Goal: Information Seeking & Learning: Stay updated

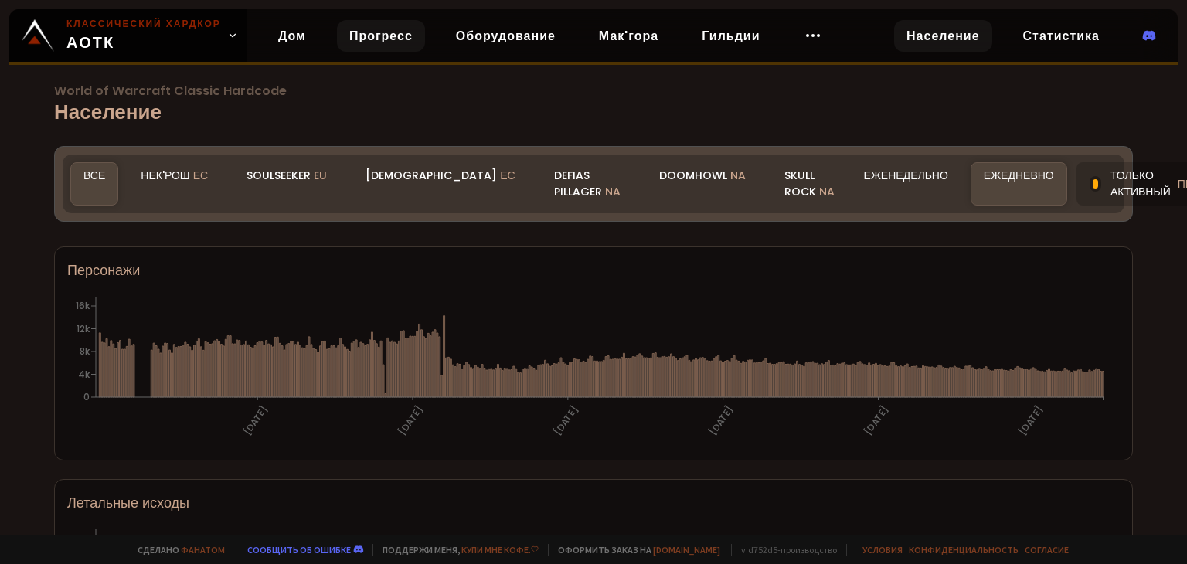
click at [351, 35] on font "Прогресс" at bounding box center [380, 36] width 63 height 18
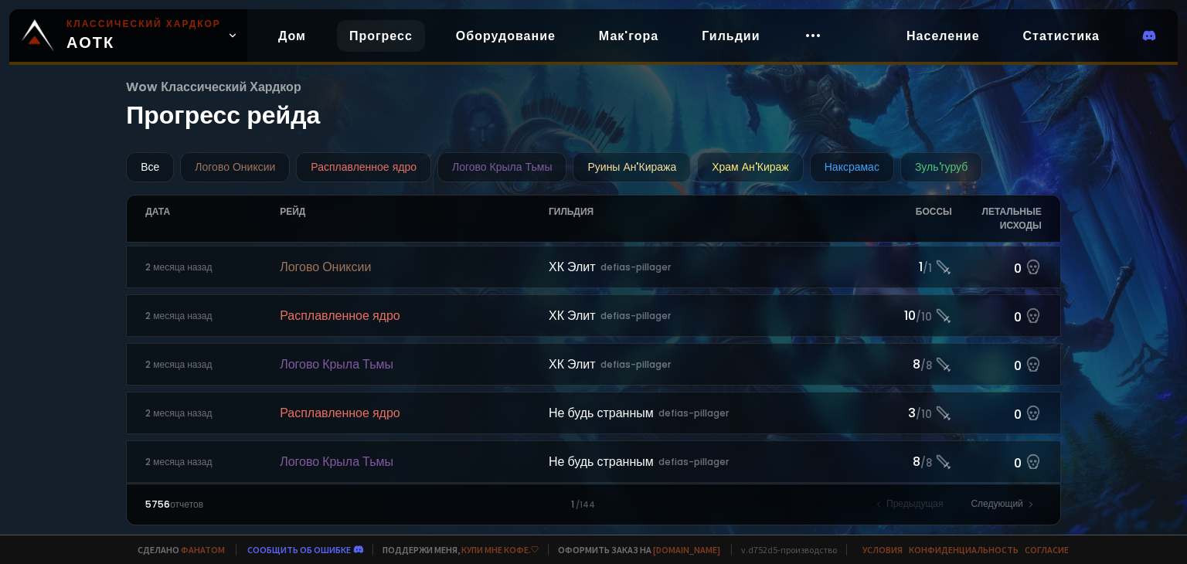
scroll to position [1217, 0]
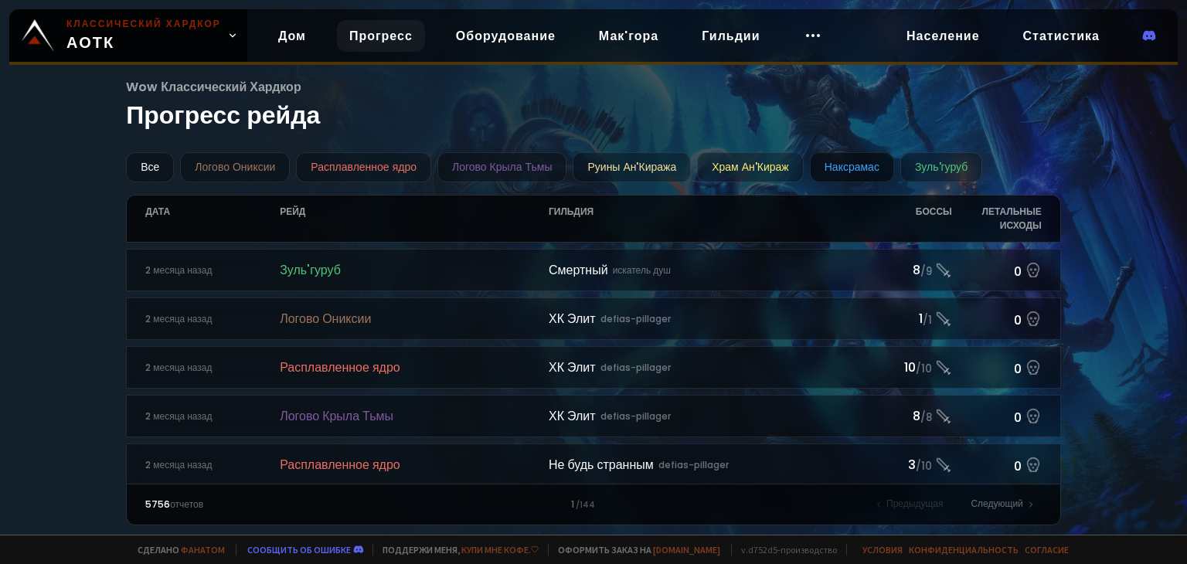
click at [848, 165] on font "Наксрамас" at bounding box center [851, 166] width 55 height 15
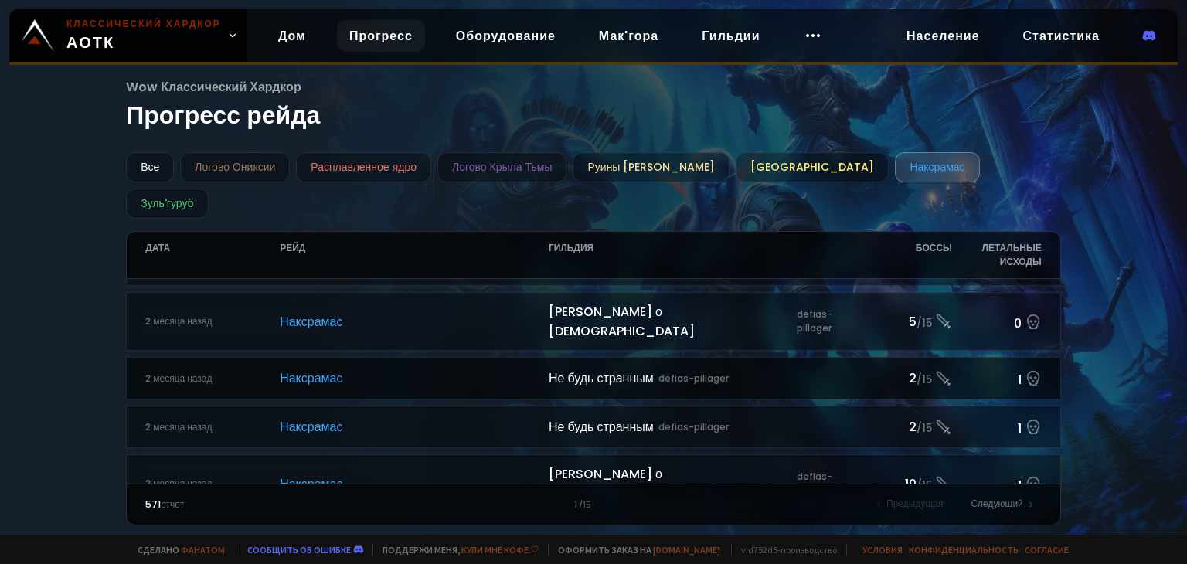
scroll to position [541, 0]
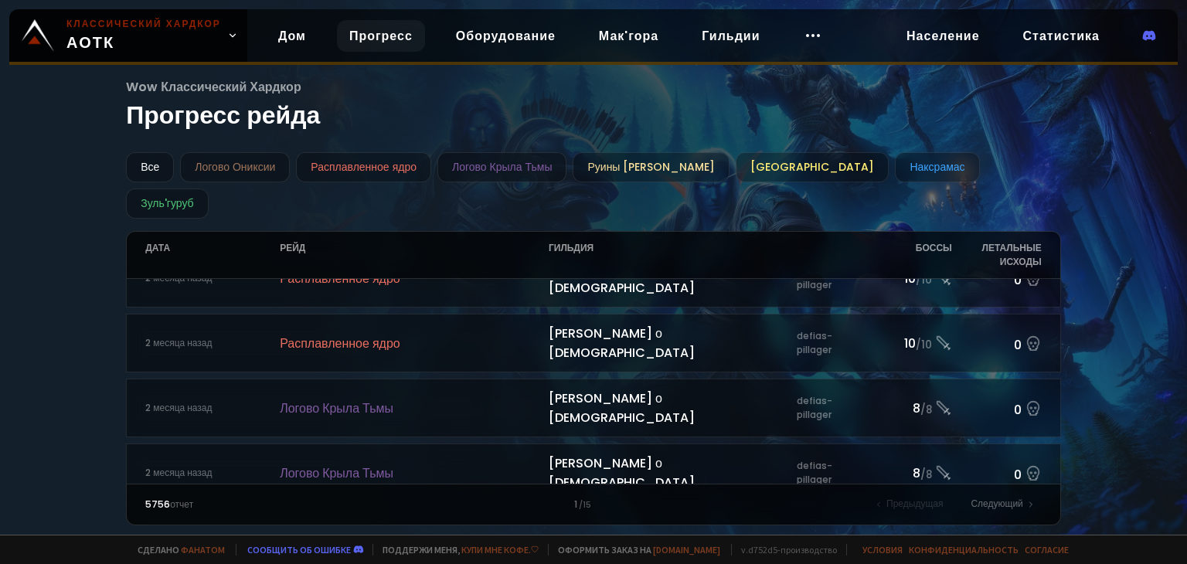
scroll to position [1680, 0]
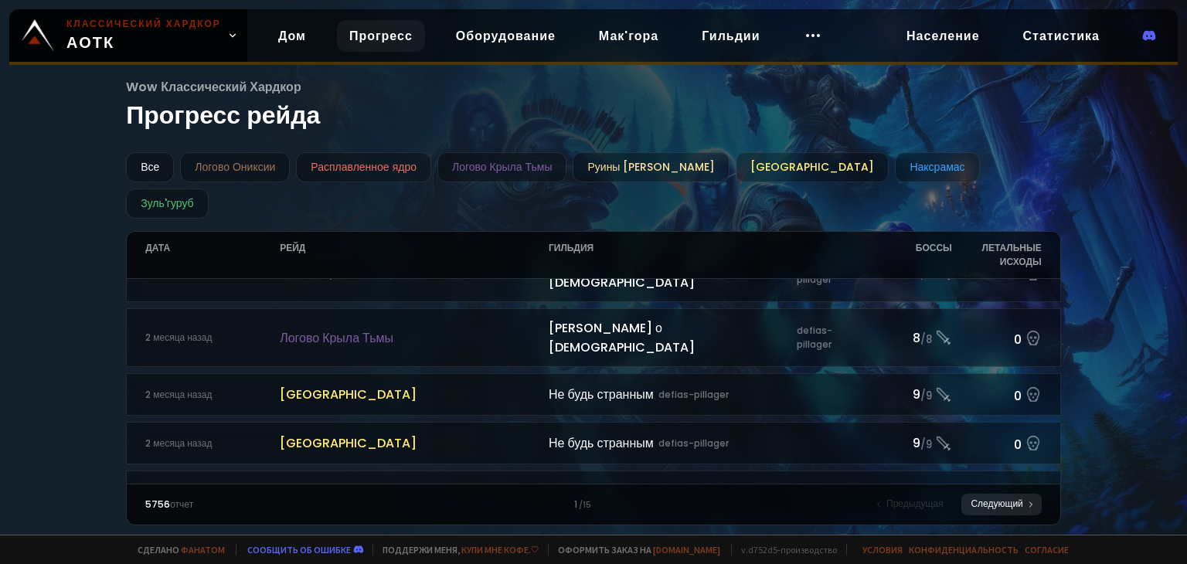
click at [1010, 501] on font "Следующий" at bounding box center [996, 503] width 52 height 13
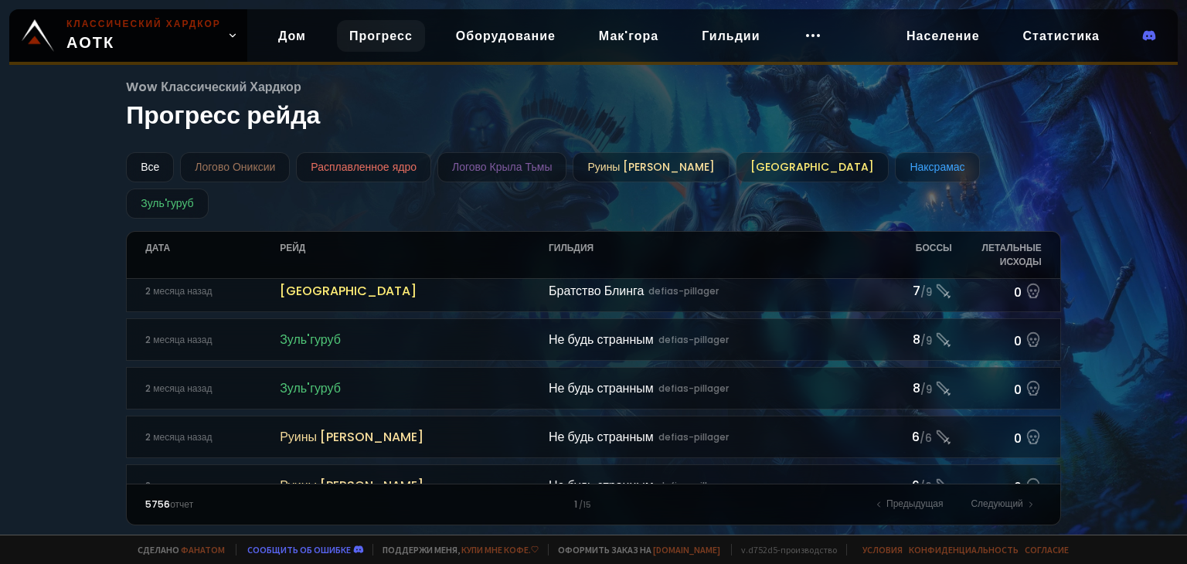
scroll to position [1390, 0]
